Goal: Information Seeking & Learning: Learn about a topic

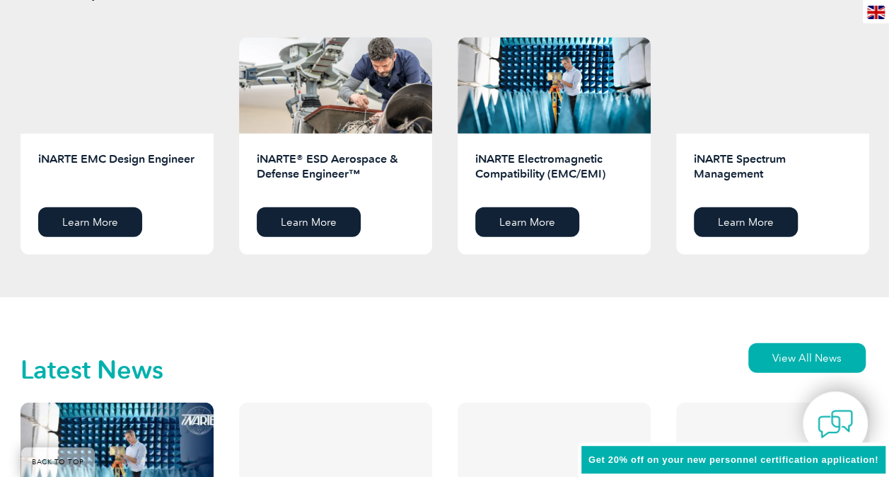
scroll to position [1768, 0]
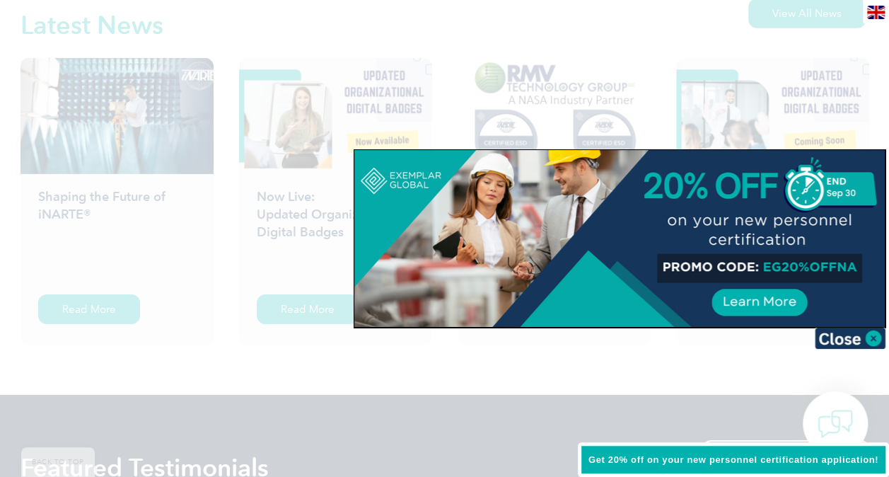
click at [863, 341] on img at bounding box center [850, 337] width 71 height 21
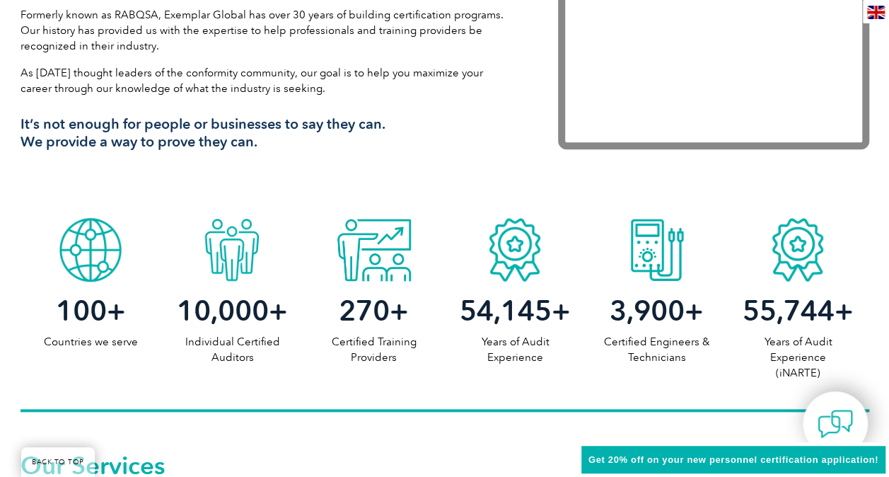
scroll to position [0, 0]
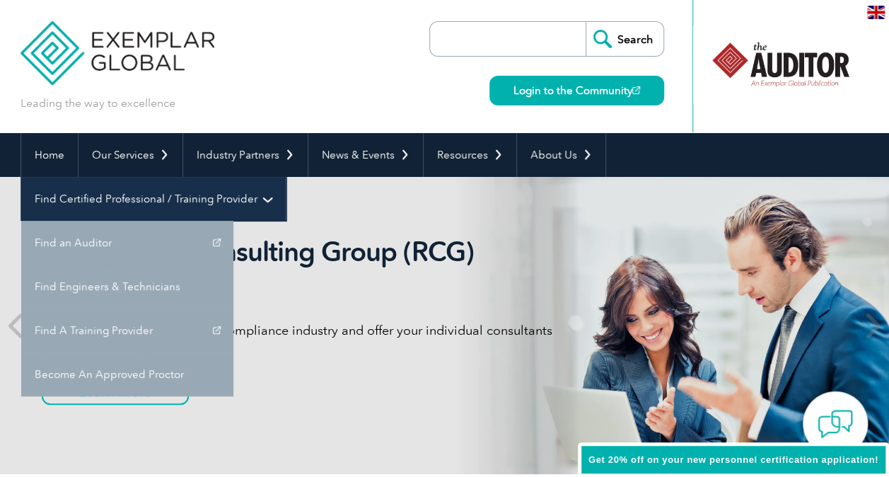
click at [286, 177] on link "Find Certified Professional / Training Provider" at bounding box center [153, 199] width 264 height 44
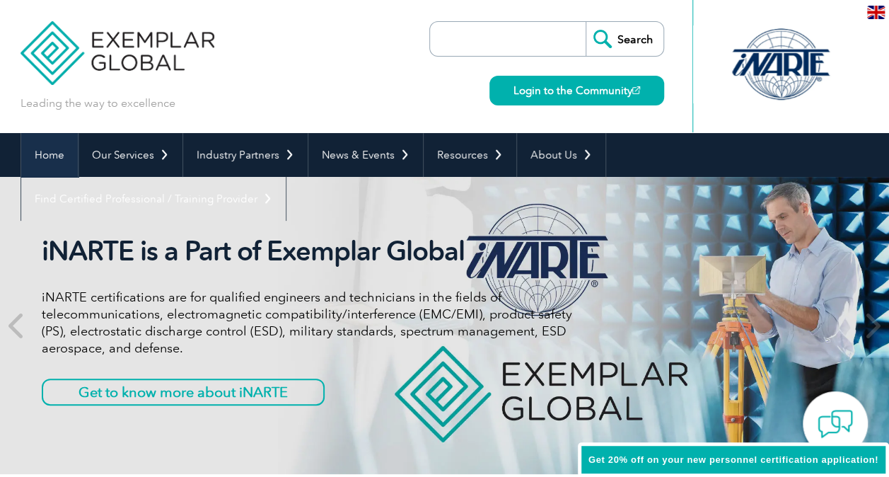
click at [56, 147] on link "Home" at bounding box center [49, 155] width 57 height 44
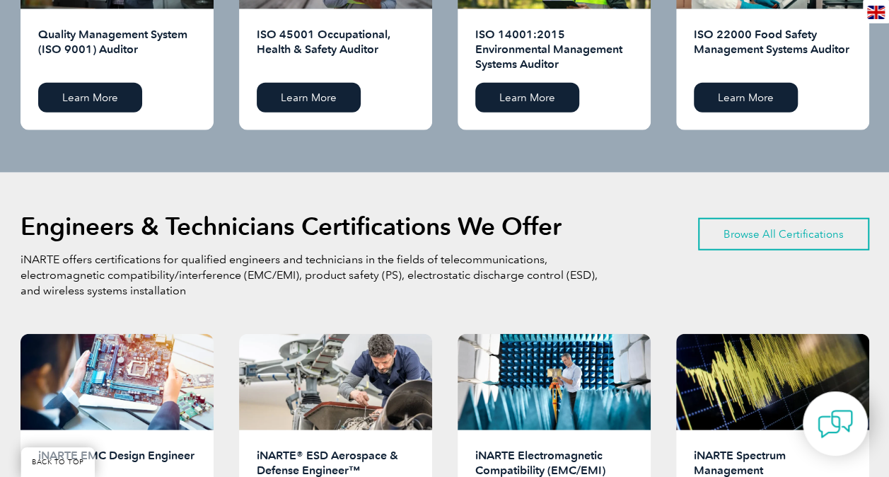
scroll to position [1556, 0]
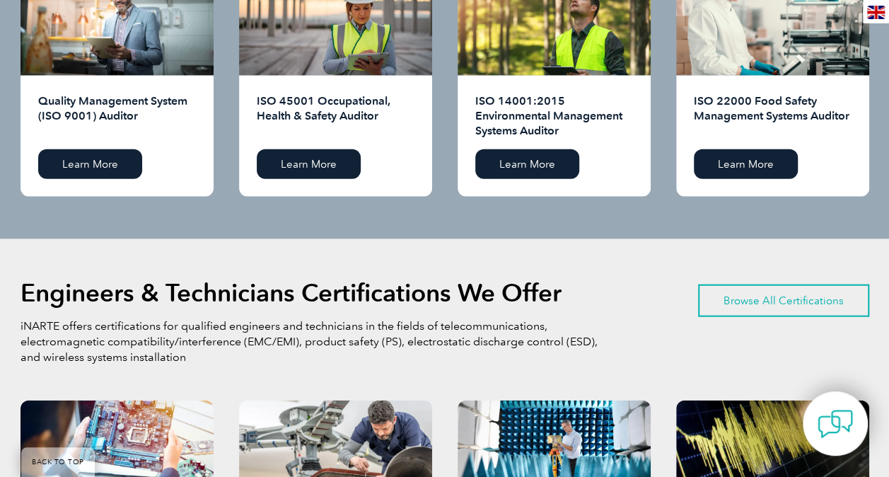
click at [749, 296] on link "Browse All Certifications" at bounding box center [783, 300] width 171 height 33
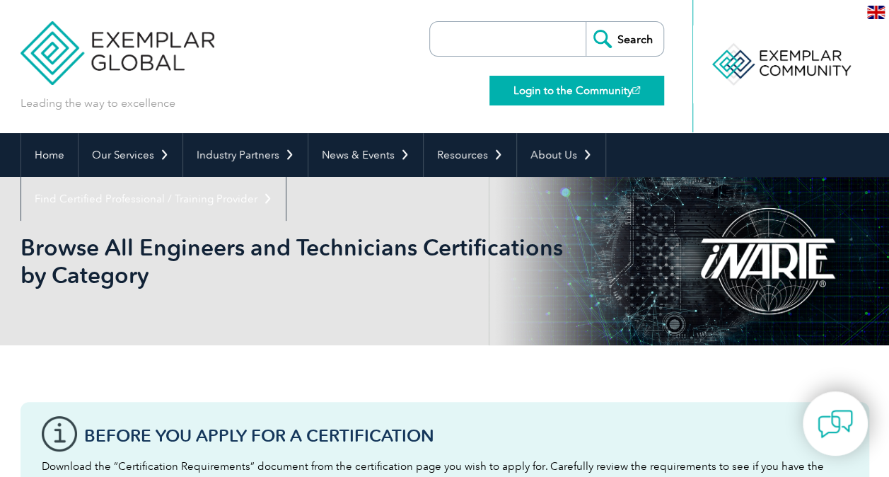
click at [540, 83] on link "Login to the Community" at bounding box center [576, 91] width 175 height 30
